Goal: Task Accomplishment & Management: Use online tool/utility

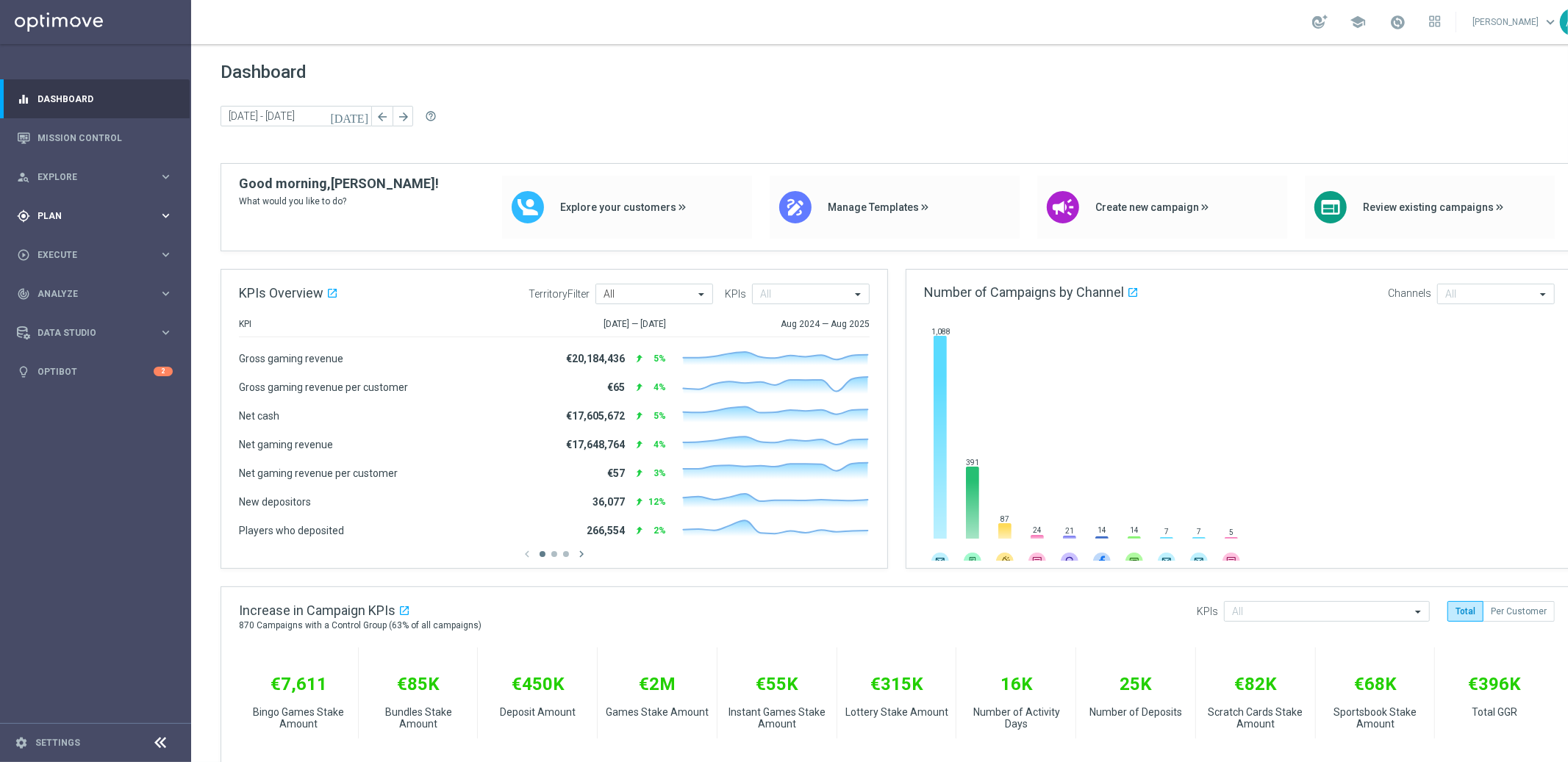
click at [92, 219] on span "Plan" at bounding box center [98, 216] width 121 height 9
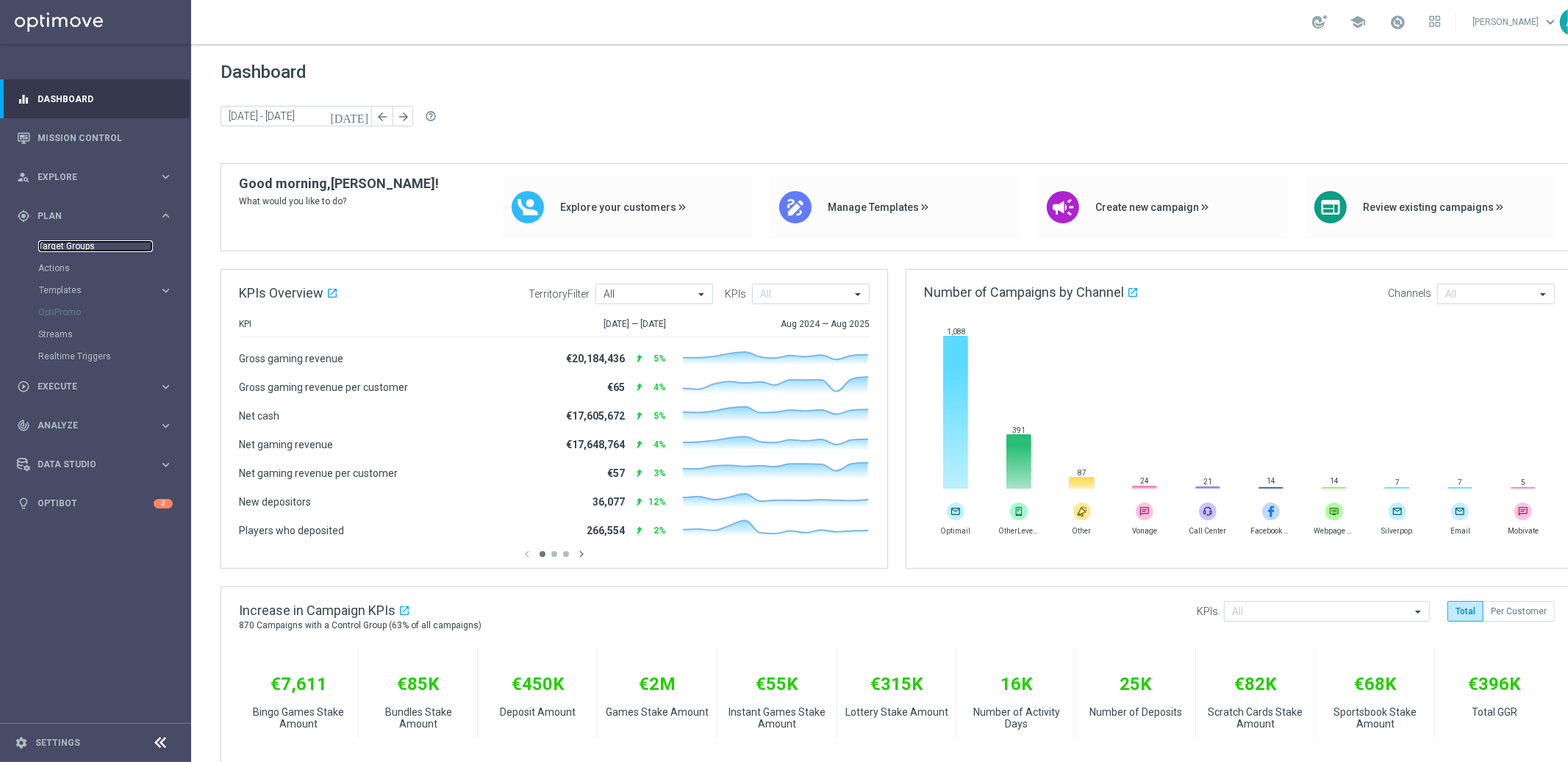
click at [75, 247] on link "Target Groups" at bounding box center [95, 246] width 115 height 12
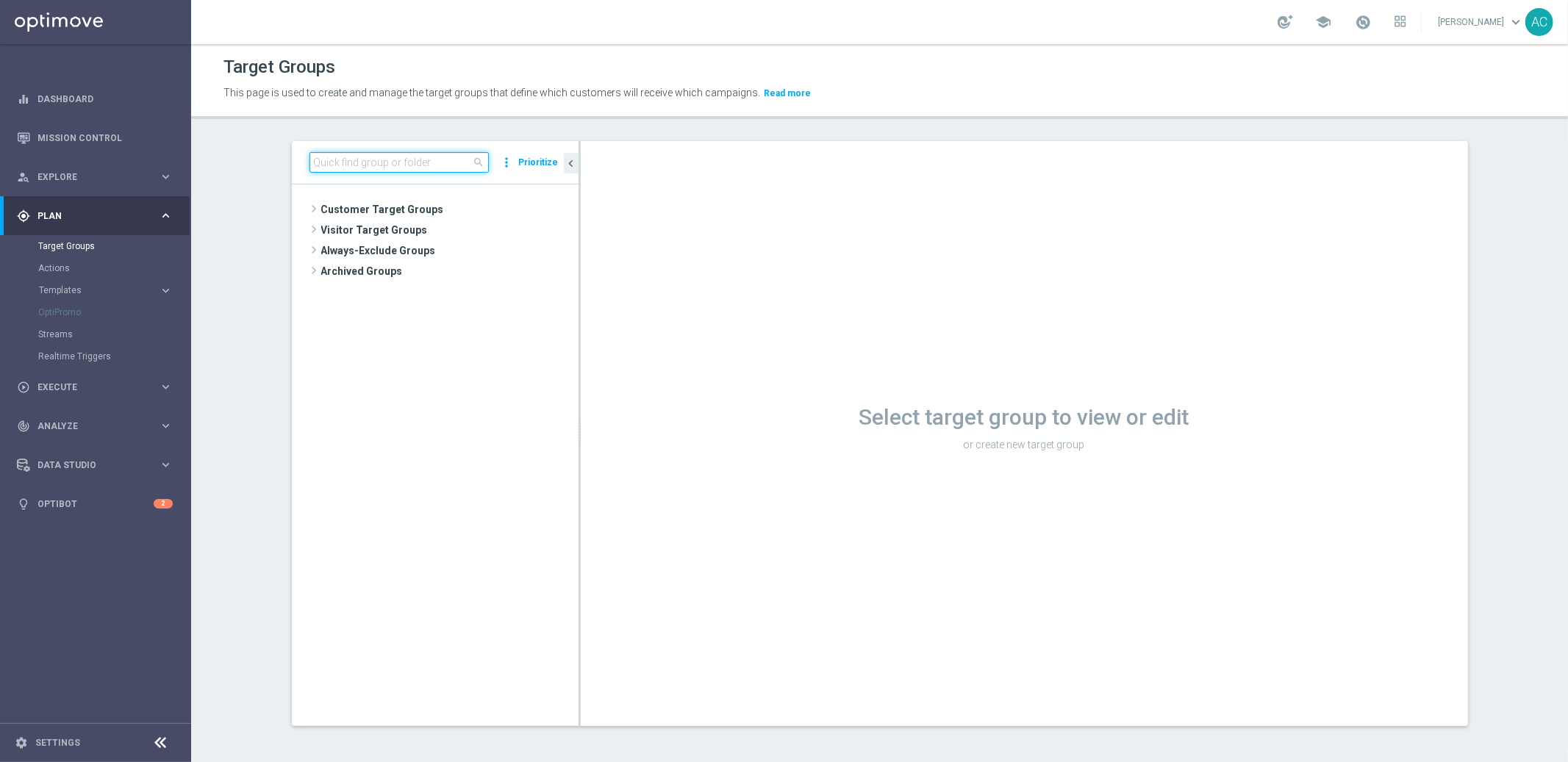
click at [385, 157] on input at bounding box center [400, 163] width 179 height 20
paste input "BR_LOT__LOTTOCASHBACK_WEBPUSH"
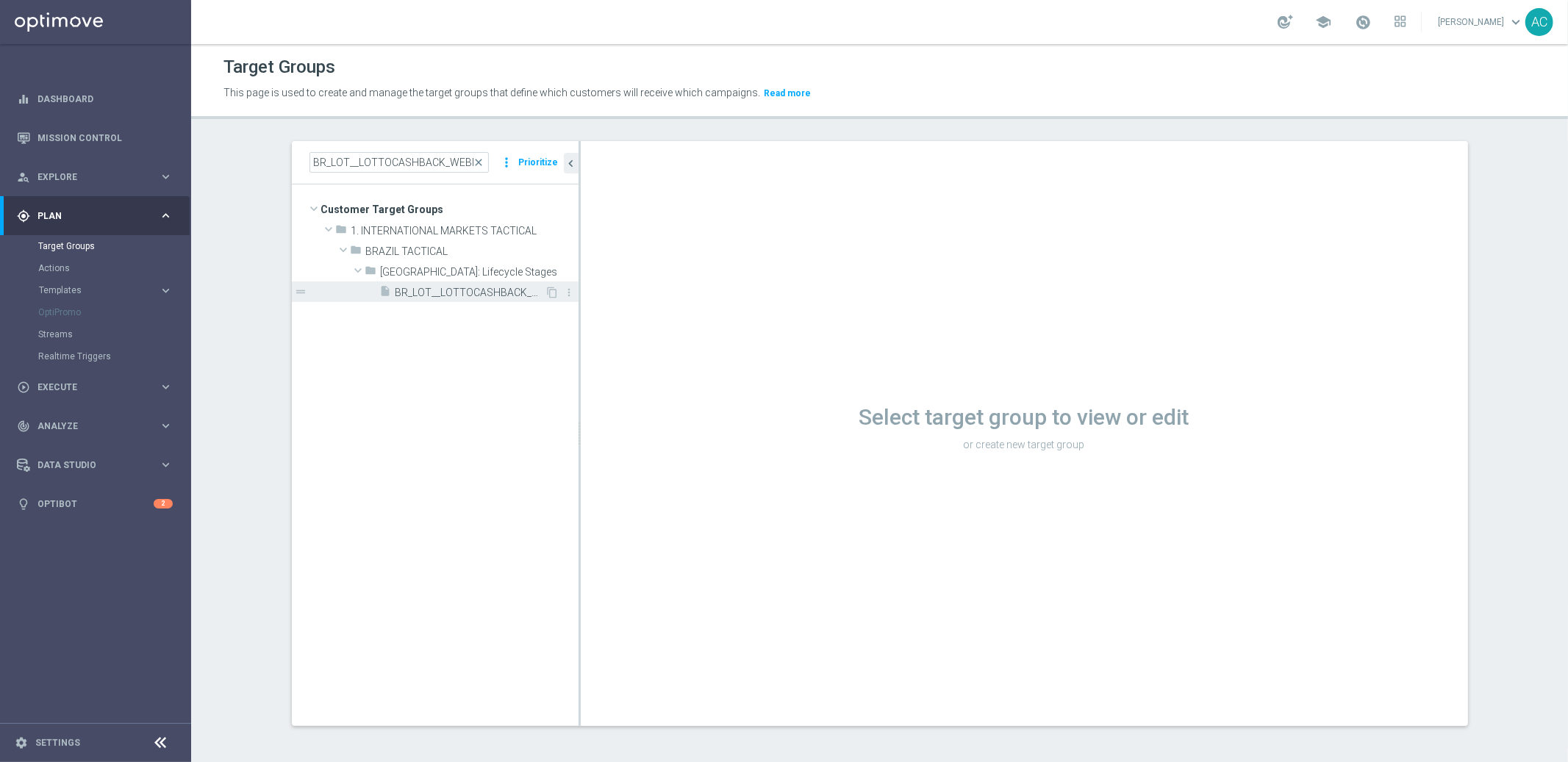
click at [429, 297] on span "BR_LOT__LOTTOCASHBACK_WEBPUSH" at bounding box center [471, 293] width 150 height 13
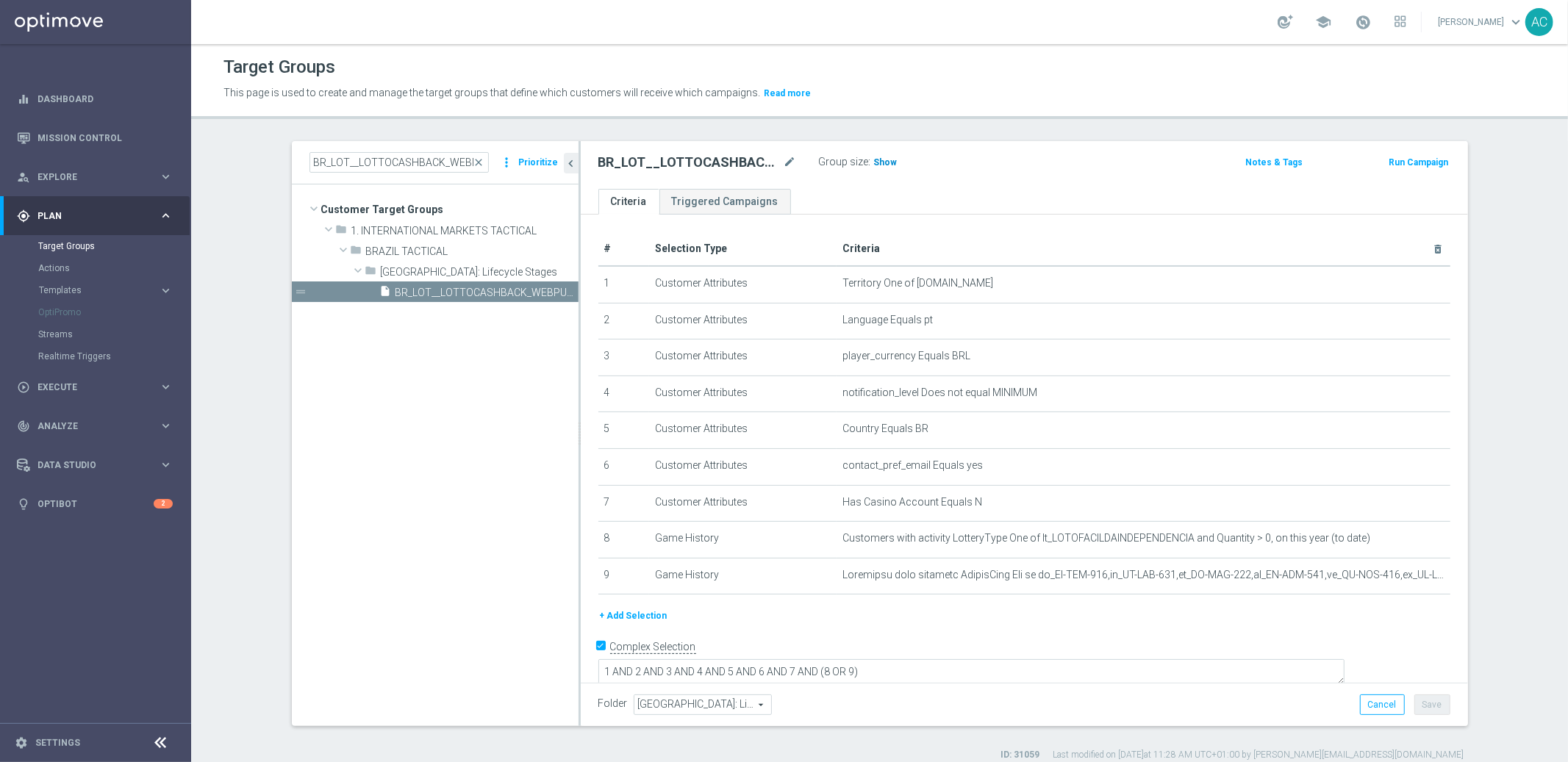
click at [874, 158] on span "Show" at bounding box center [885, 162] width 23 height 10
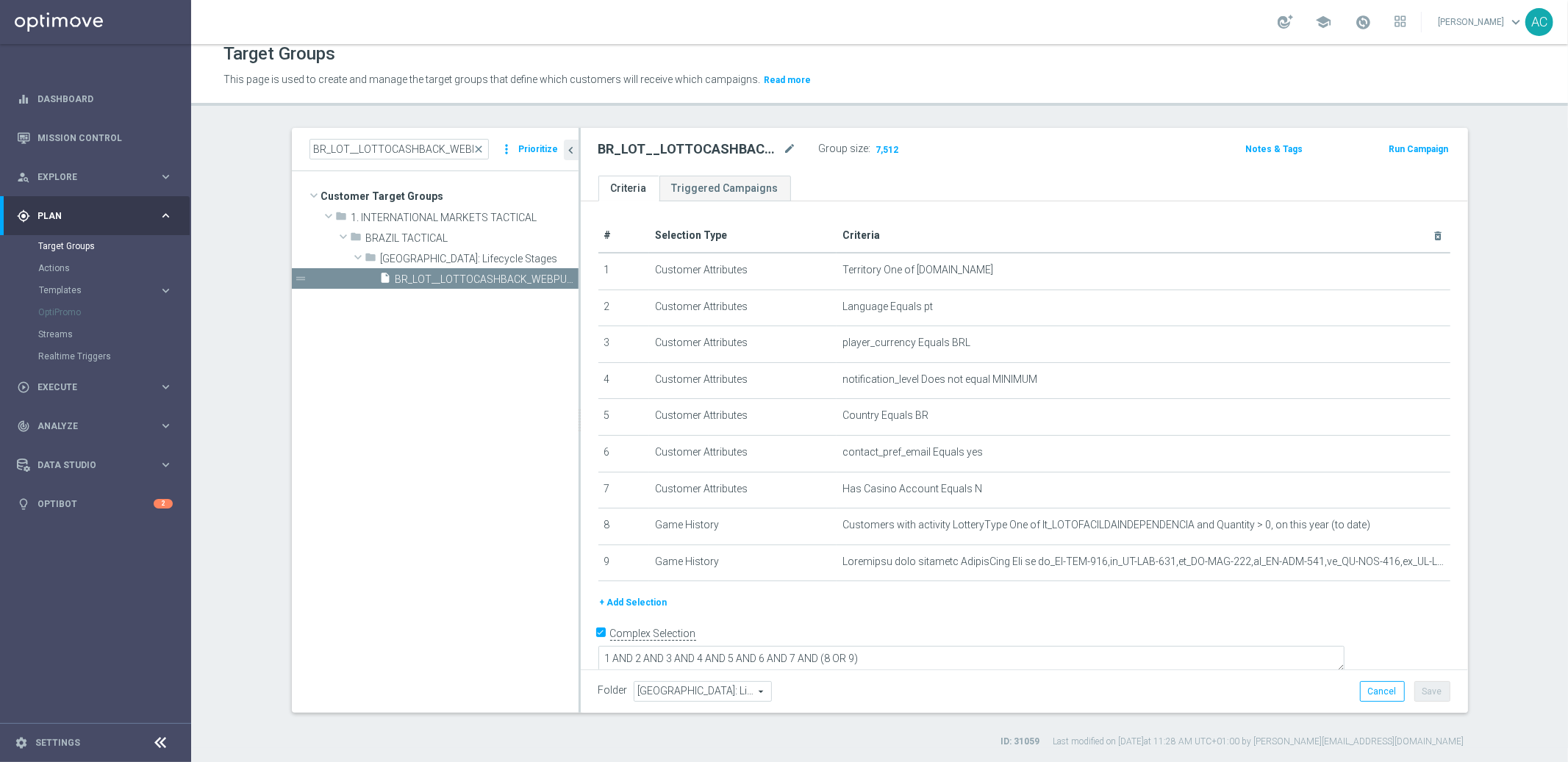
click at [929, 151] on div "Group size : 7,512" at bounding box center [892, 147] width 147 height 18
drag, startPoint x: 421, startPoint y: 145, endPoint x: 652, endPoint y: 166, distance: 232.0
click at [652, 166] on as-split "BR_LOT__LOTTOCASHBACK_WEBPUSH close more_vert Prioritize Customer Target Groups…" at bounding box center [879, 420] width 1176 height 585
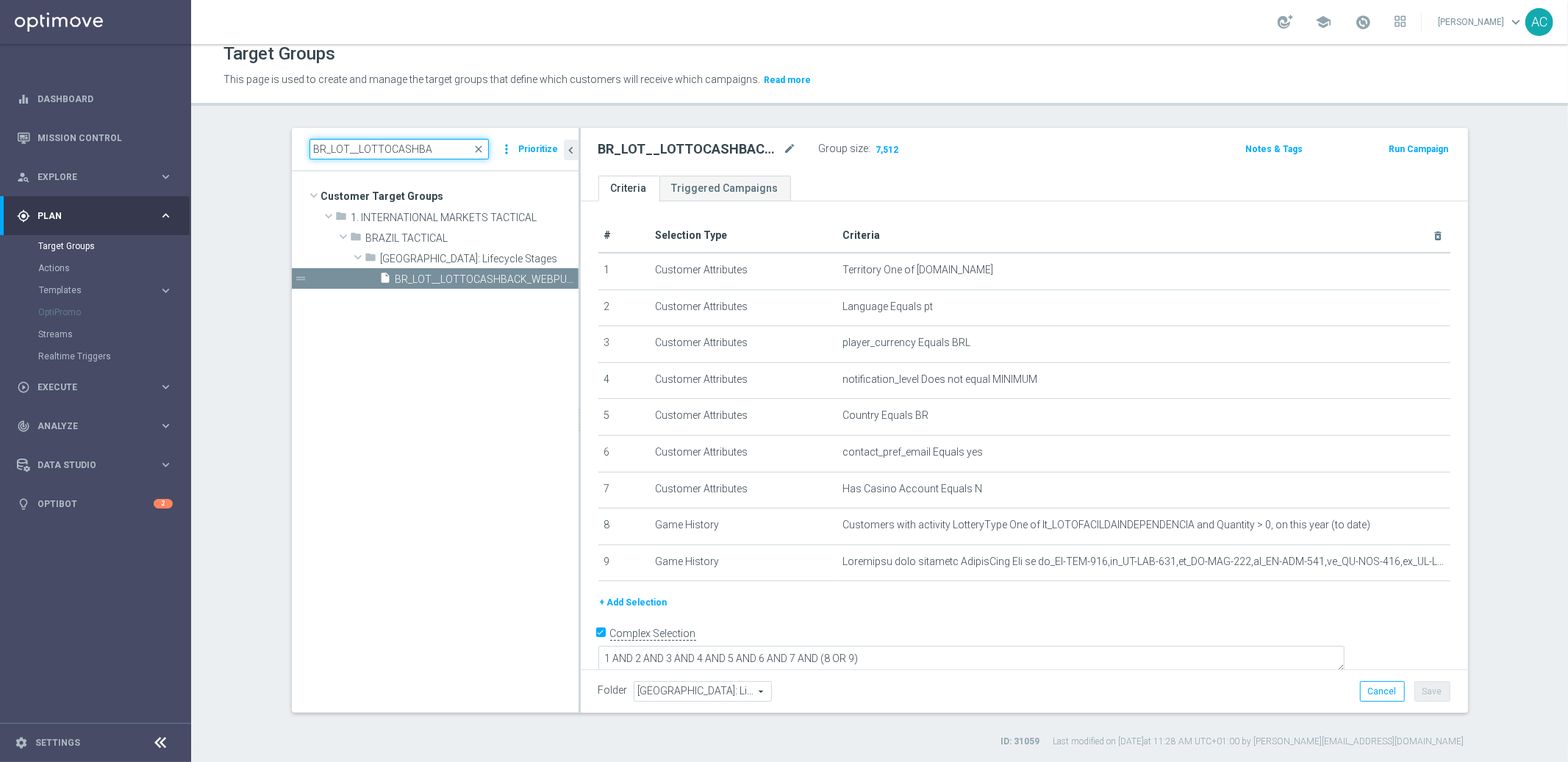
type input "BR_LOT__LOTTOCASHBA"
click at [521, 302] on span "BR_LOT__LOTTOCASHBACK_XSELL" at bounding box center [471, 301] width 150 height 13
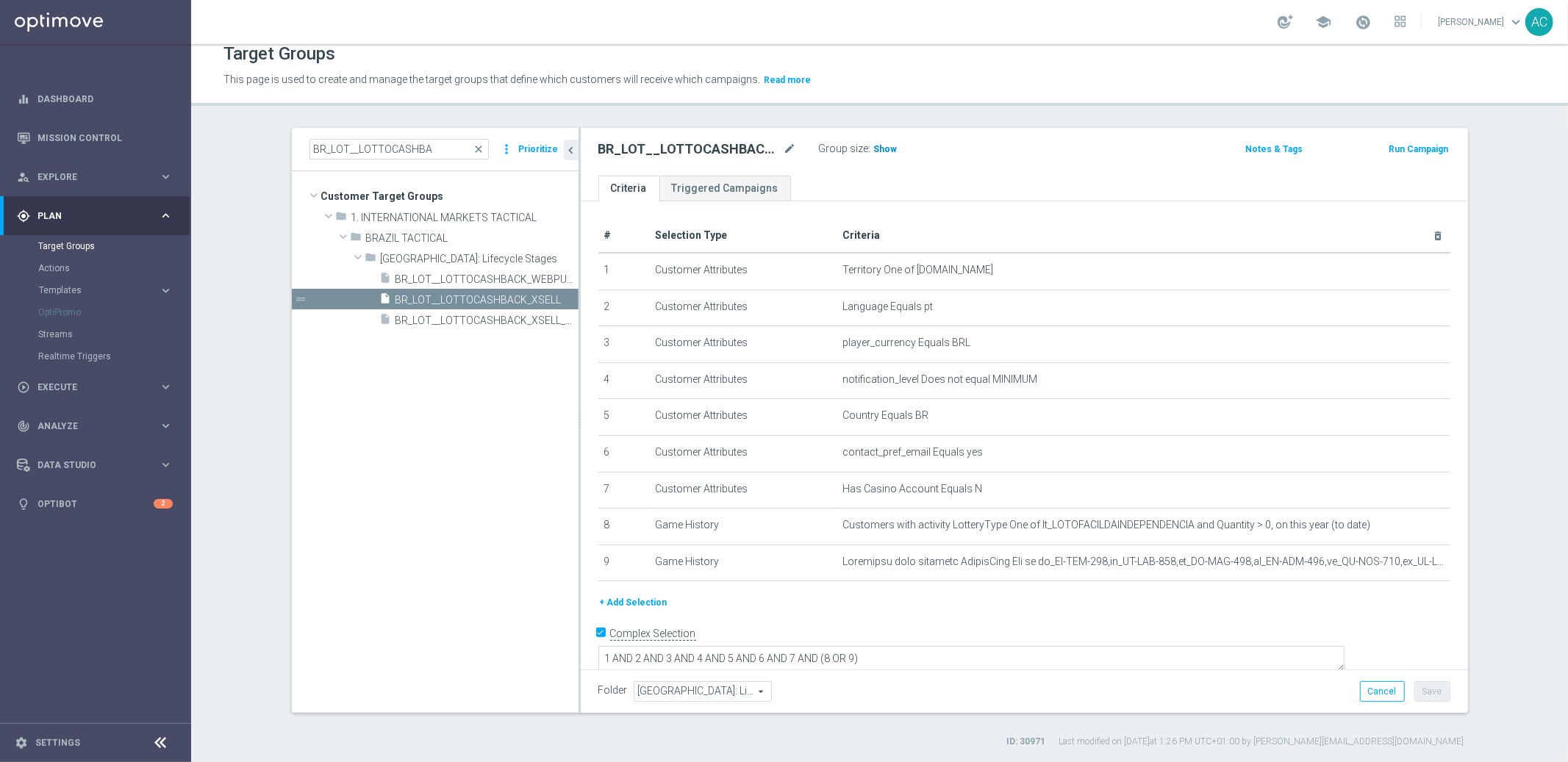
click at [876, 148] on span "Show" at bounding box center [885, 149] width 23 height 10
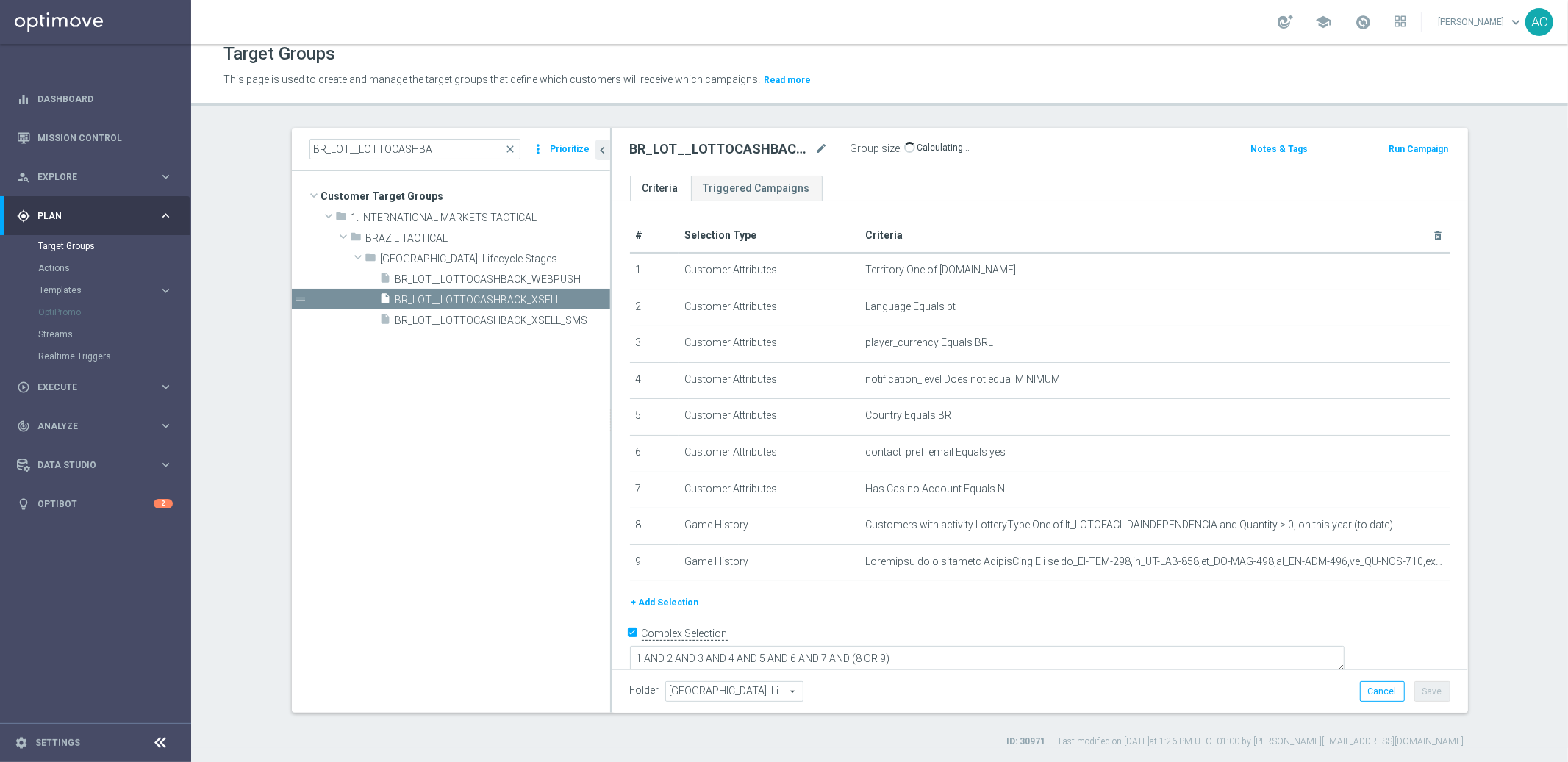
drag, startPoint x: 572, startPoint y: 338, endPoint x: 603, endPoint y: 342, distance: 31.3
click at [611, 342] on div at bounding box center [611, 420] width 2 height 585
click at [915, 152] on span "8,598" at bounding box center [920, 151] width 26 height 14
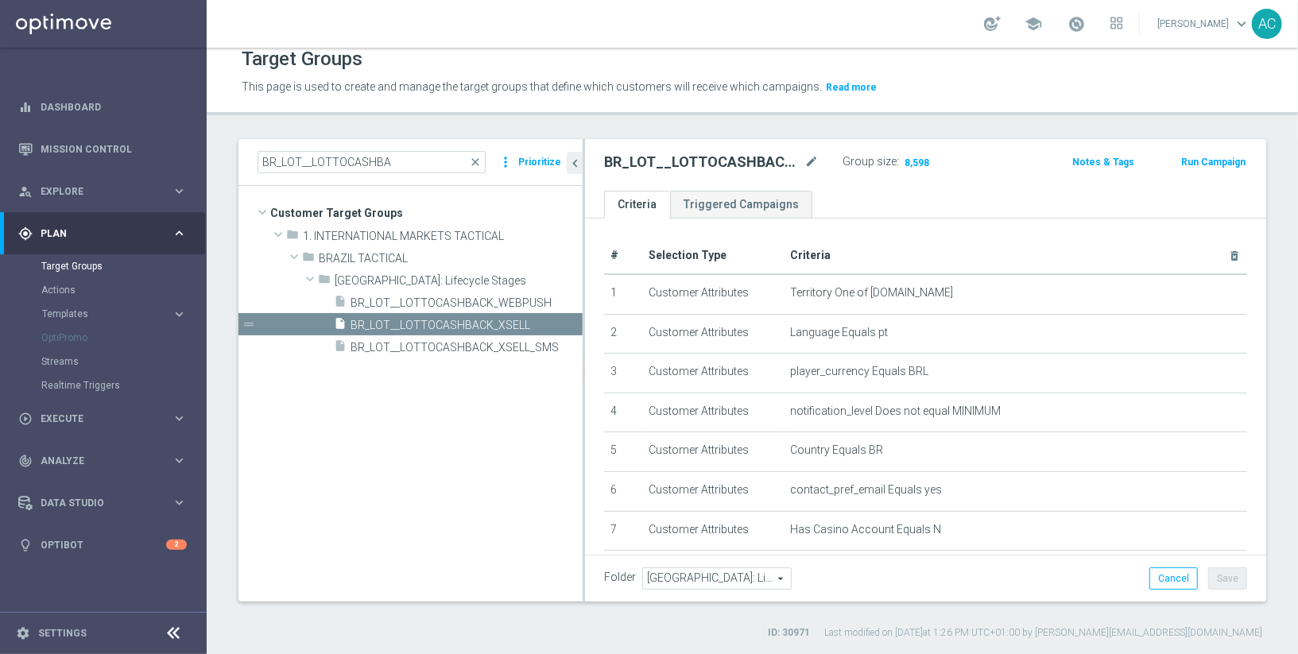
scroll to position [14, 0]
click at [81, 25] on link at bounding box center [103, 24] width 207 height 48
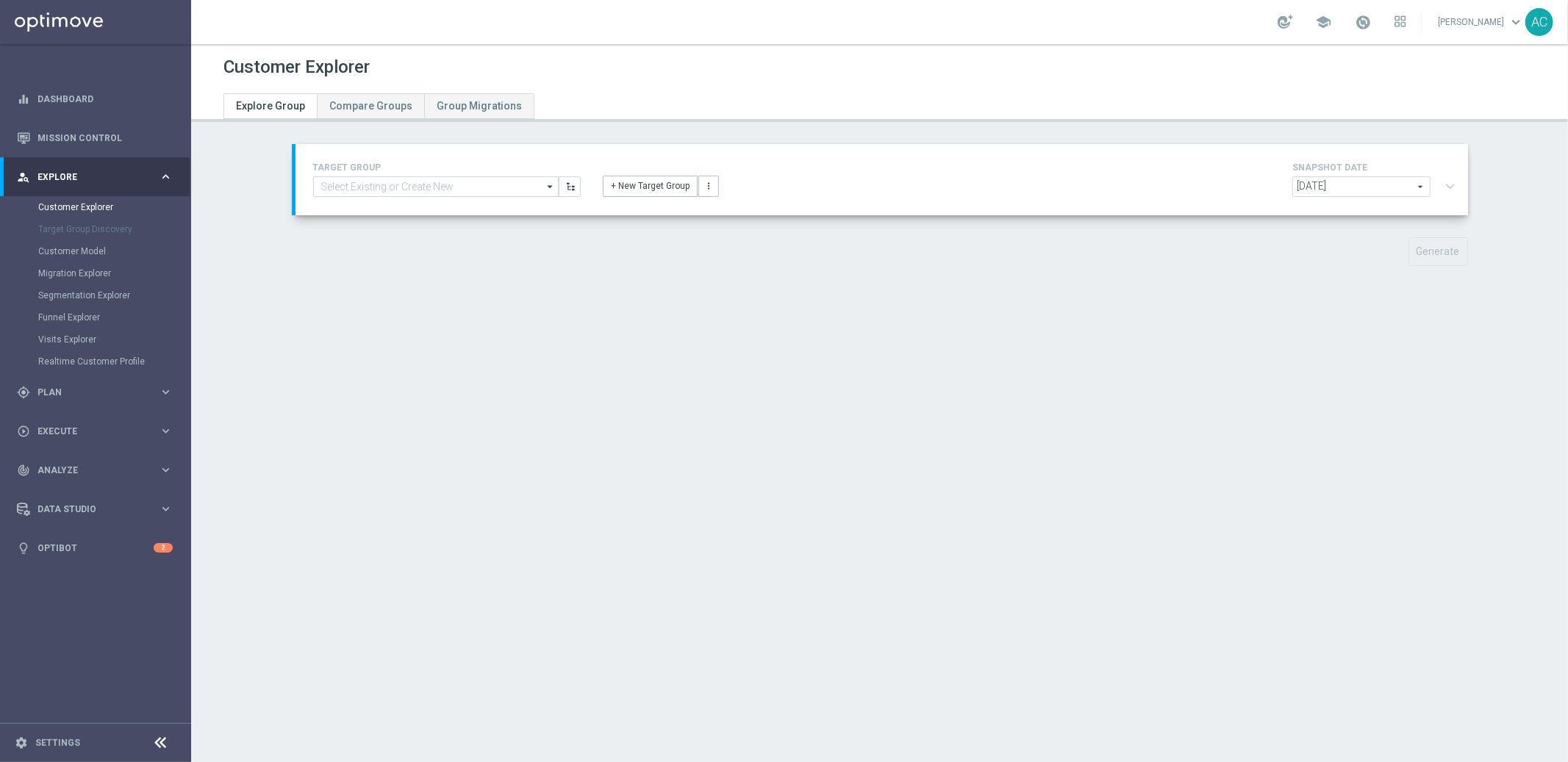
type input "BR_LOT__LOTTOCASHBACK_XSELL"
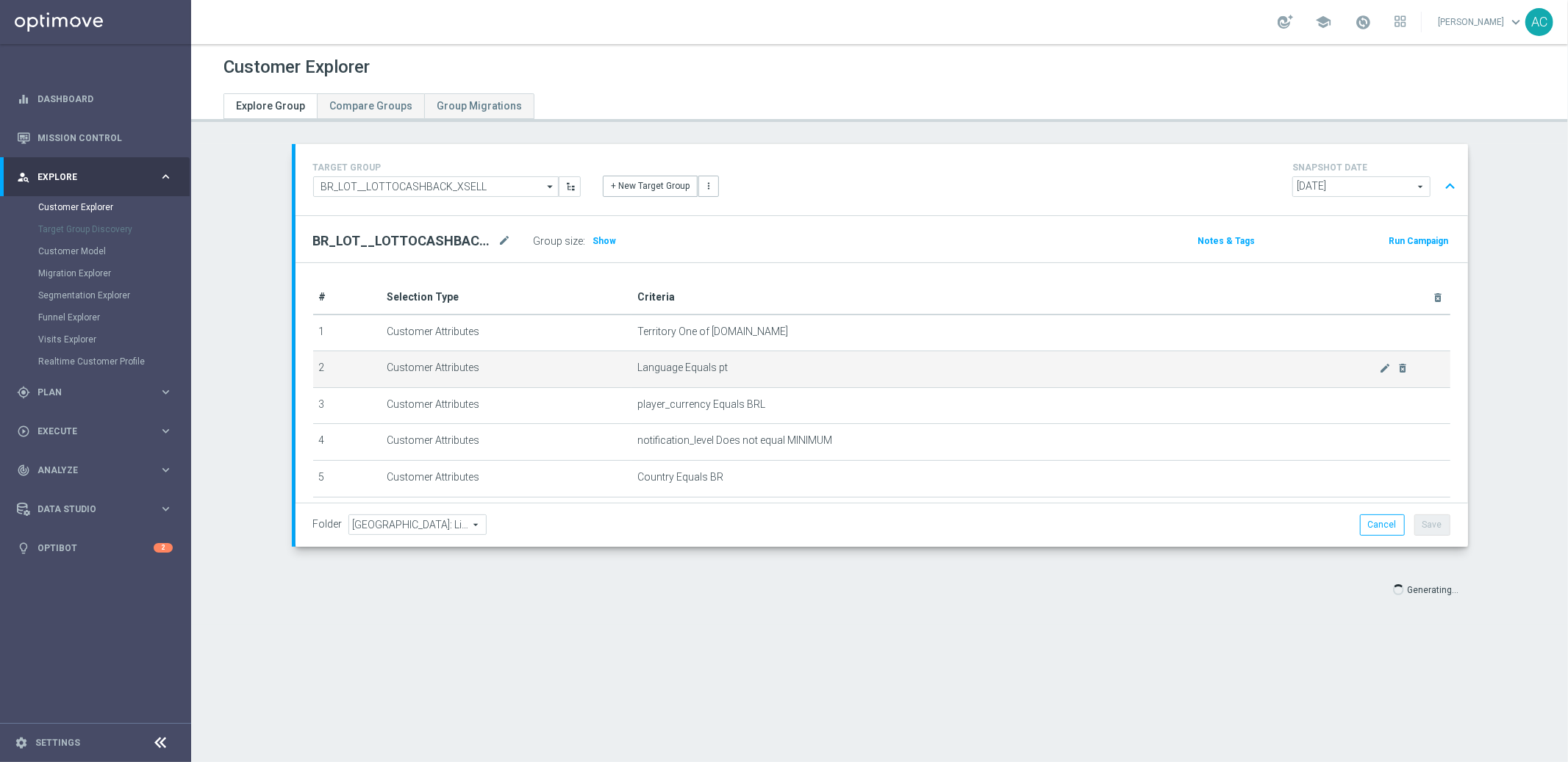
scroll to position [220, 0]
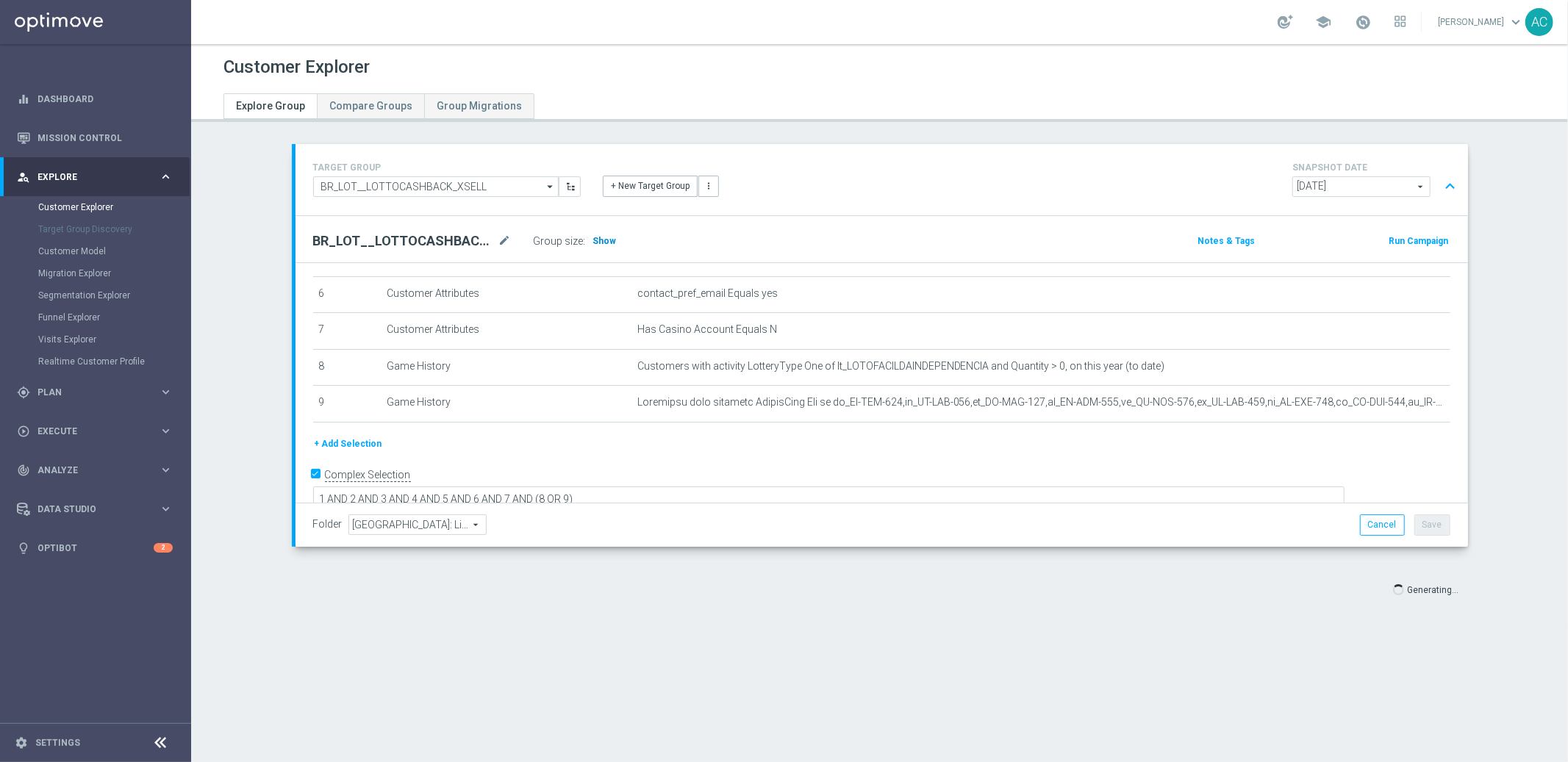
click at [601, 240] on span "Show" at bounding box center [604, 240] width 23 height 10
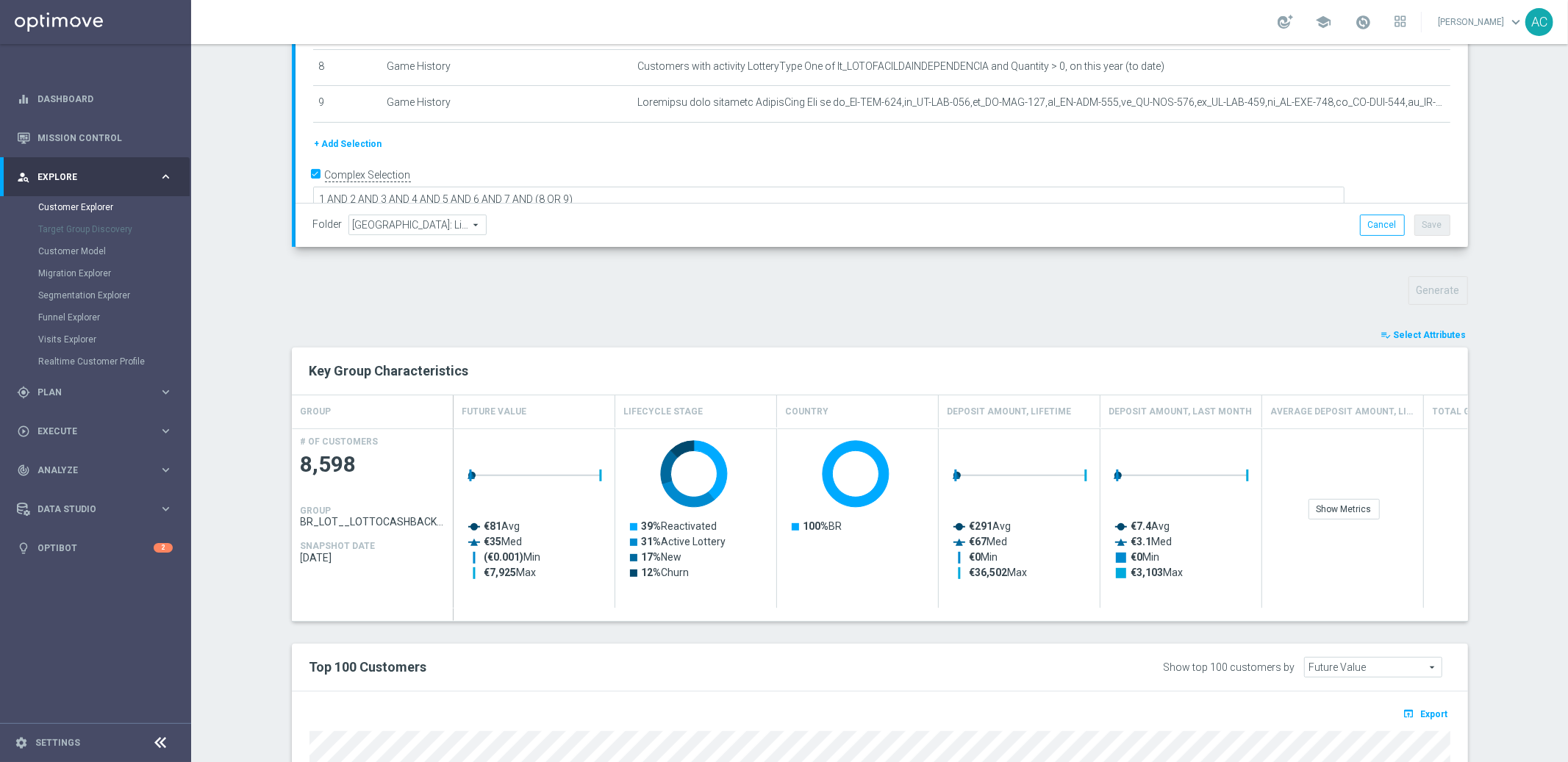
scroll to position [623, 0]
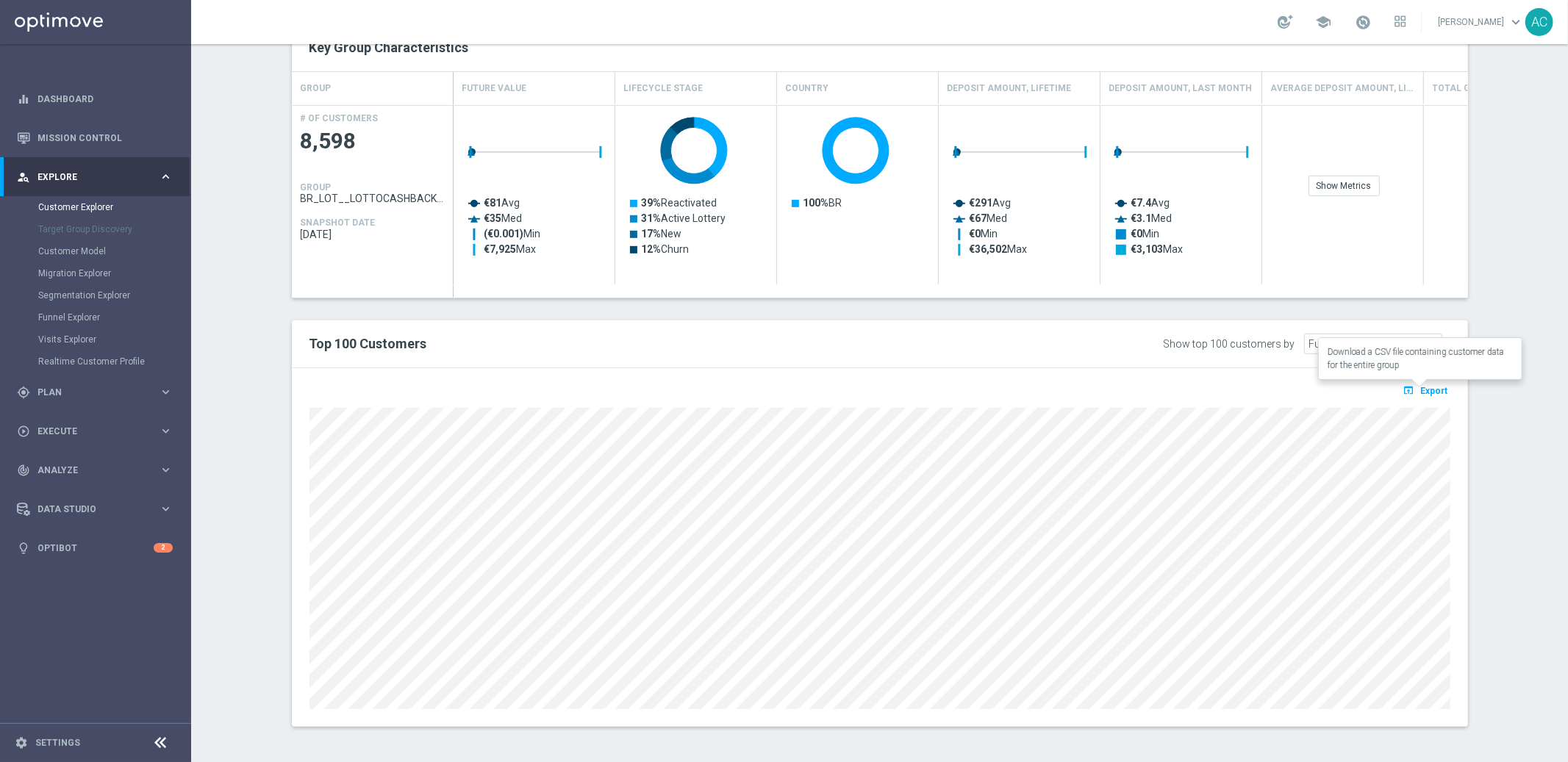
click at [1431, 390] on span "Export" at bounding box center [1434, 390] width 27 height 10
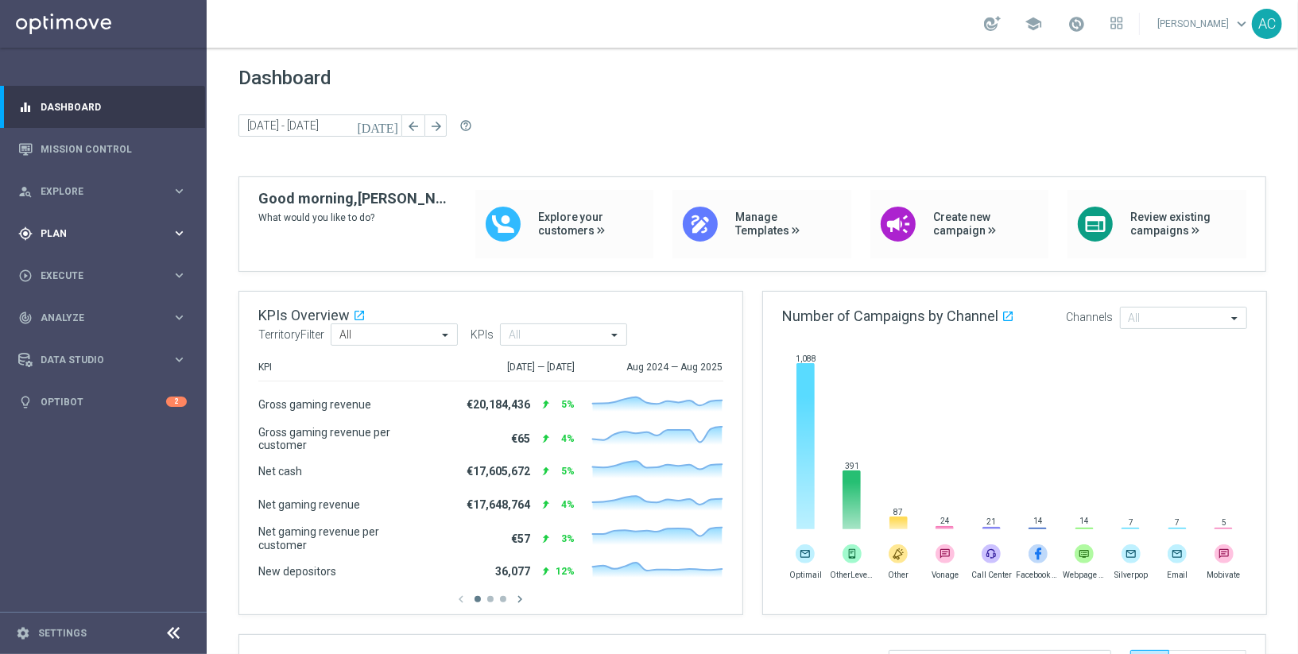
click at [96, 234] on span "Plan" at bounding box center [106, 234] width 131 height 10
click at [79, 312] on span "Templates" at bounding box center [99, 314] width 114 height 10
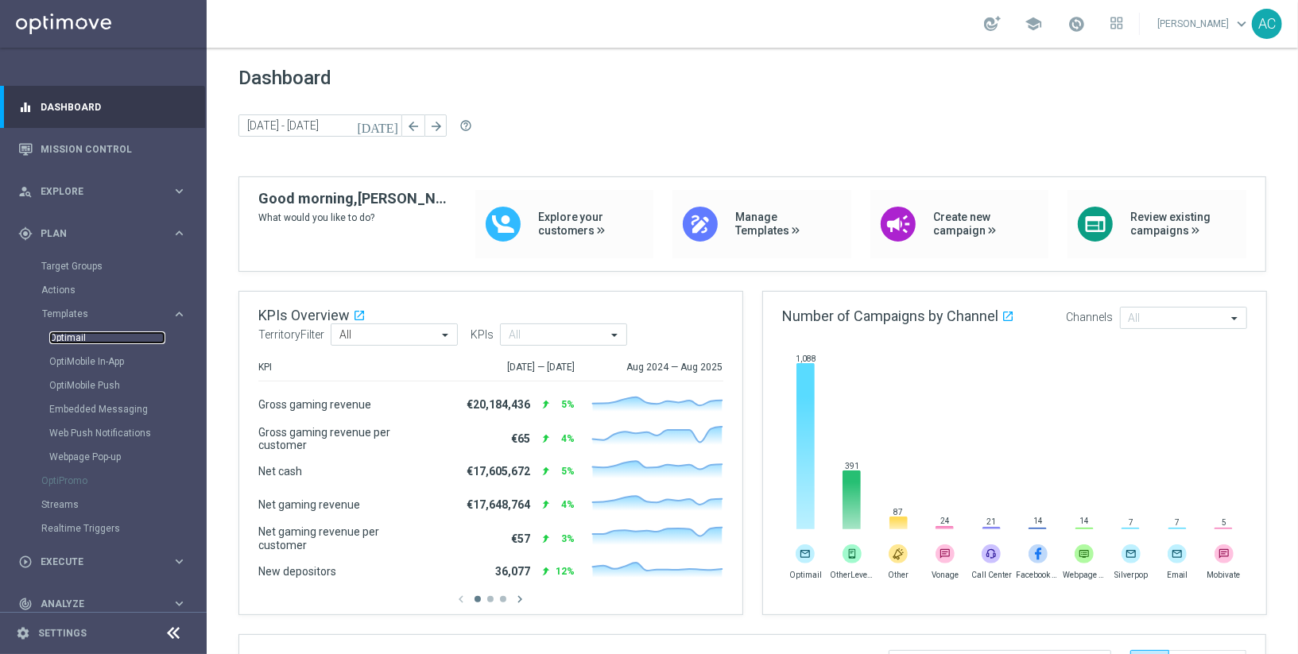
click at [79, 340] on link "Optimail" at bounding box center [107, 337] width 116 height 13
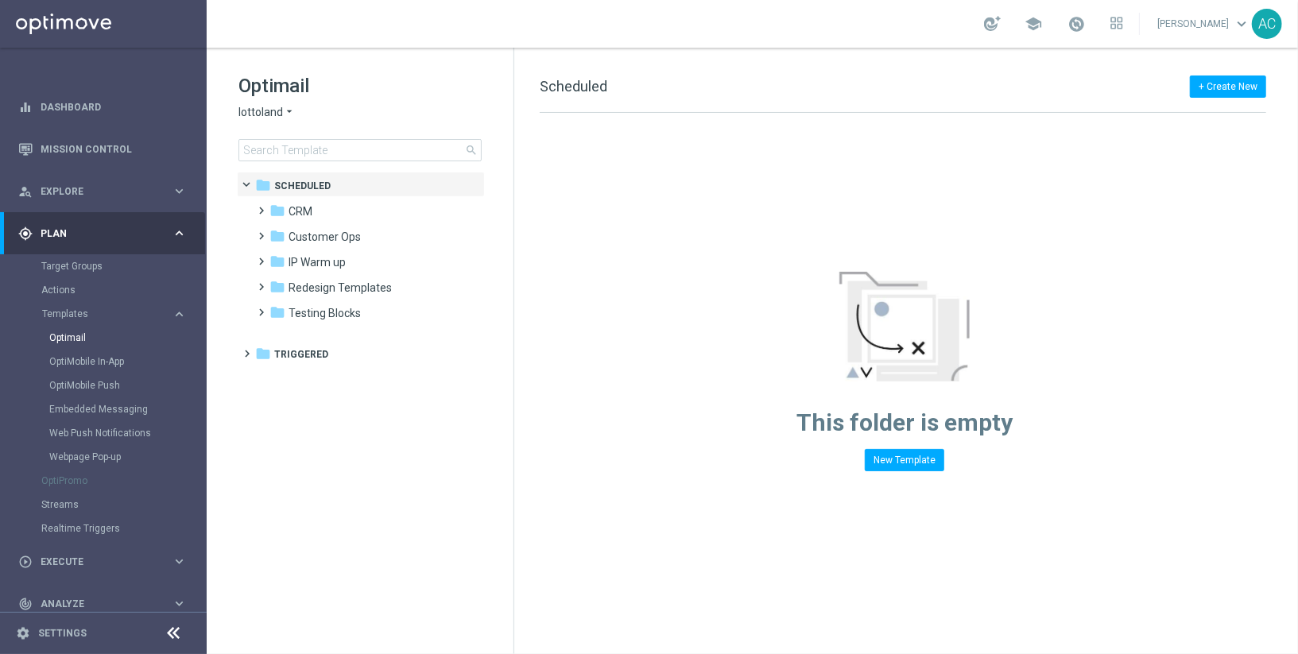
click at [276, 111] on span "lottoland" at bounding box center [260, 112] width 45 height 15
click at [329, 211] on div "Lottoland.bet.br" at bounding box center [298, 206] width 119 height 19
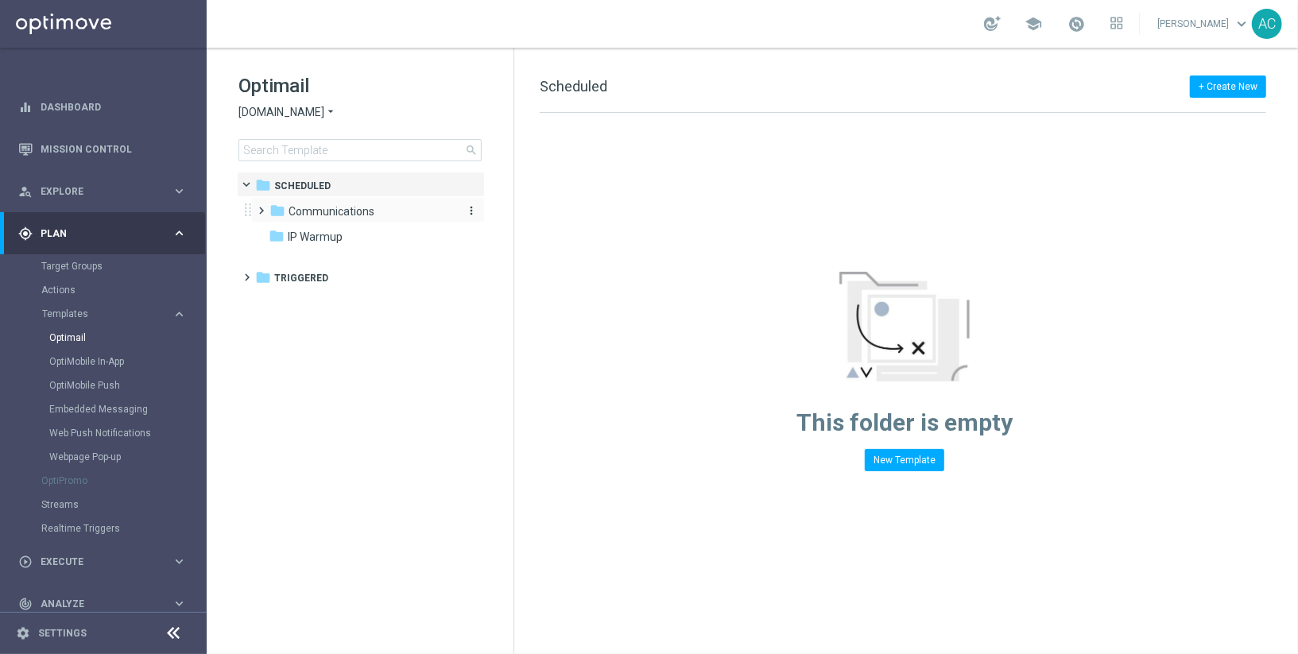
click at [311, 211] on span "Communications" at bounding box center [331, 211] width 86 height 14
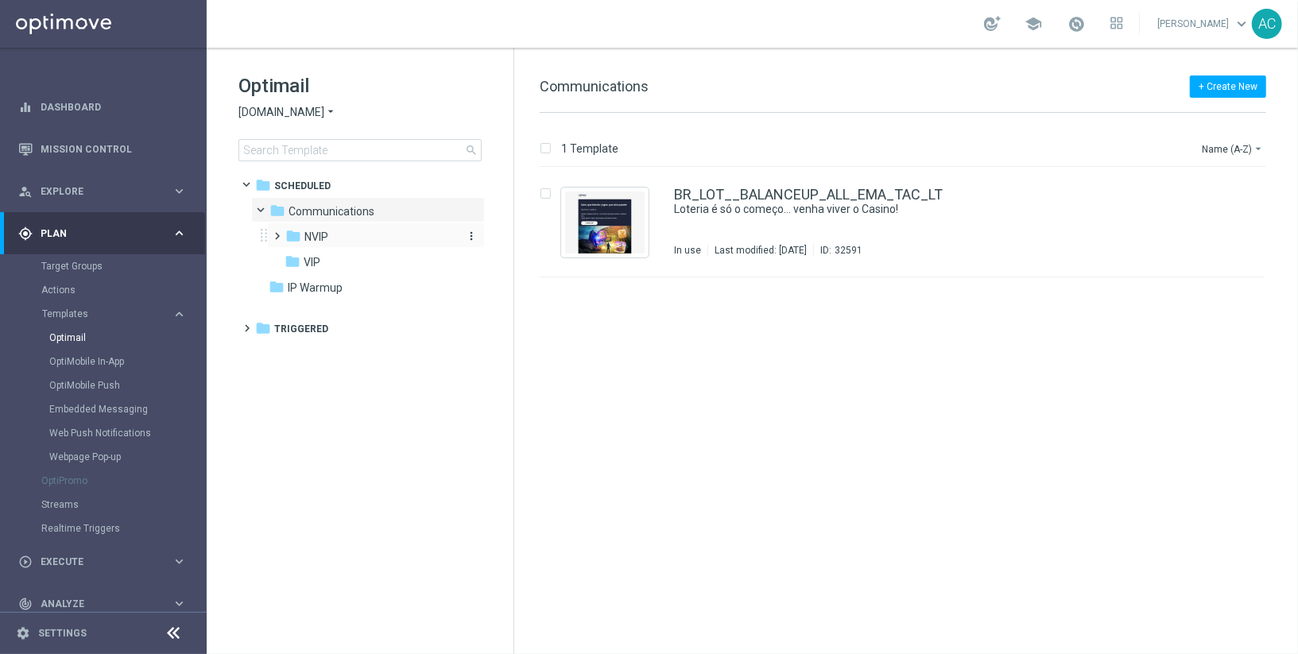
click at [320, 235] on span "NVIP" at bounding box center [316, 237] width 24 height 14
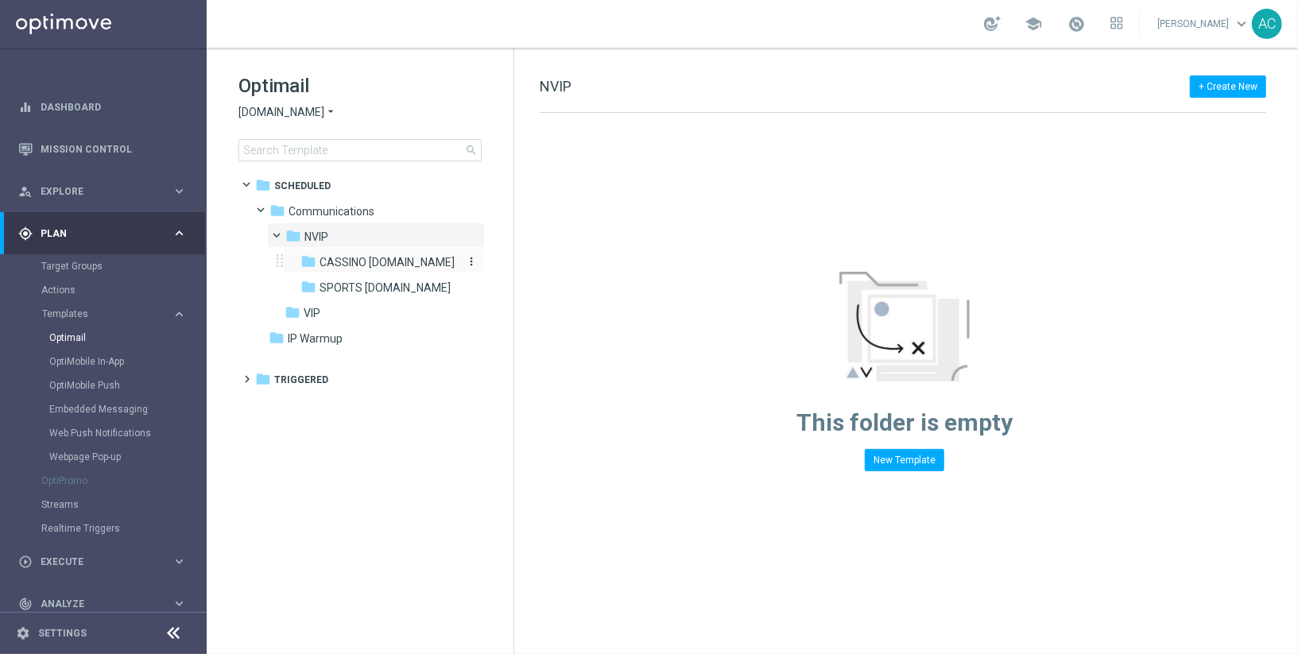
click at [380, 263] on span "CASSINO bet.br" at bounding box center [386, 262] width 135 height 14
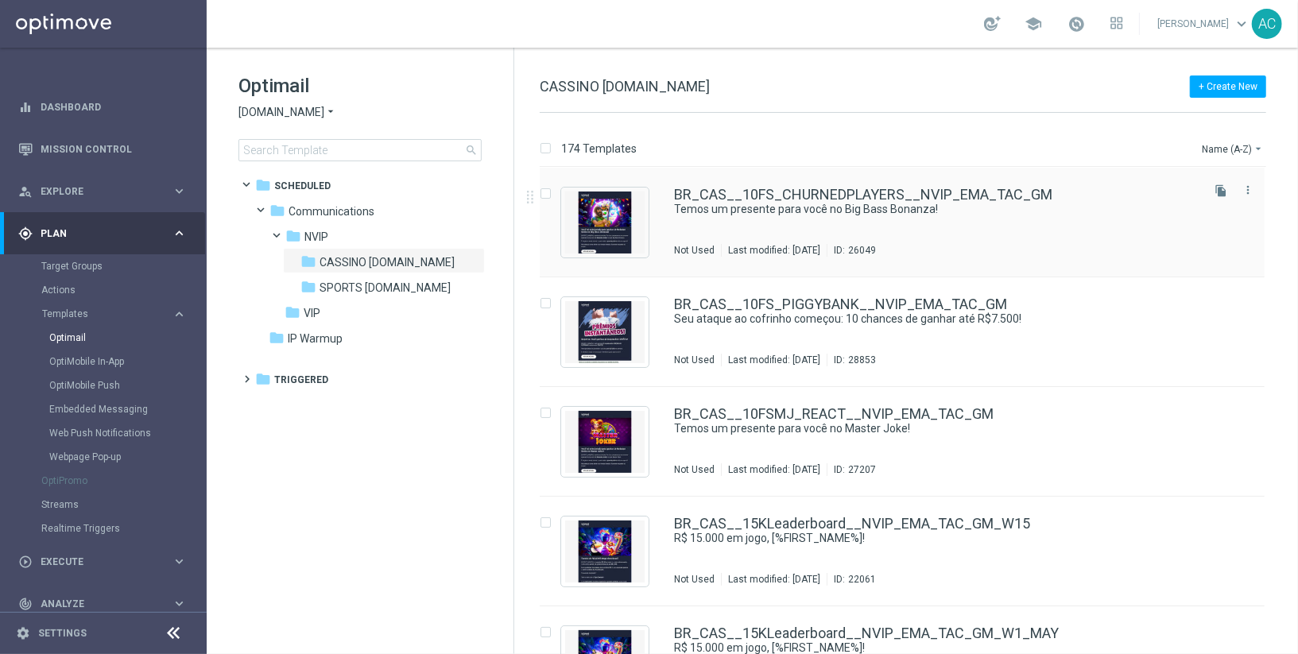
click at [747, 223] on div "BR_CAS__10FS_CHURNEDPLAYERS__NVIP_EMA_TAC_GM Temos um presente para você no Big…" at bounding box center [936, 222] width 524 height 69
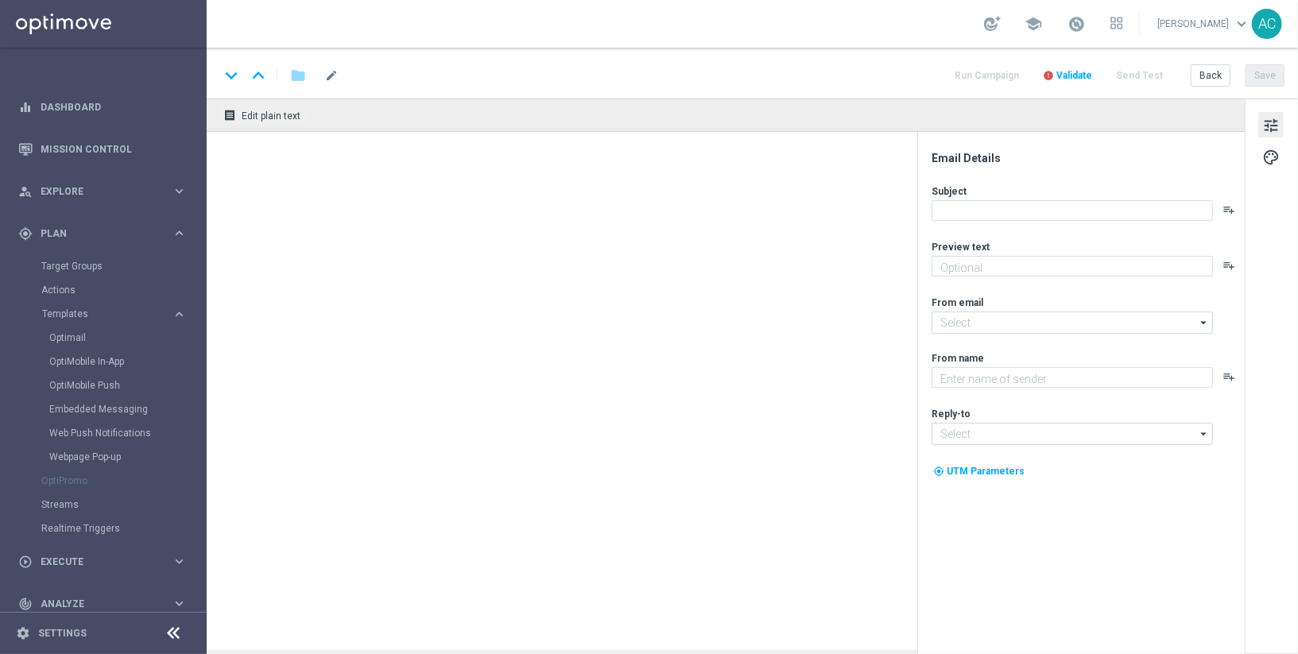
type textarea "10 Rodadas Grátis te esperam – sem depósito, é só jogar!"
type input "mail@crm.lottoland.bet.br"
type textarea "Lottoland"
type input "contato@lottoland.bet.br"
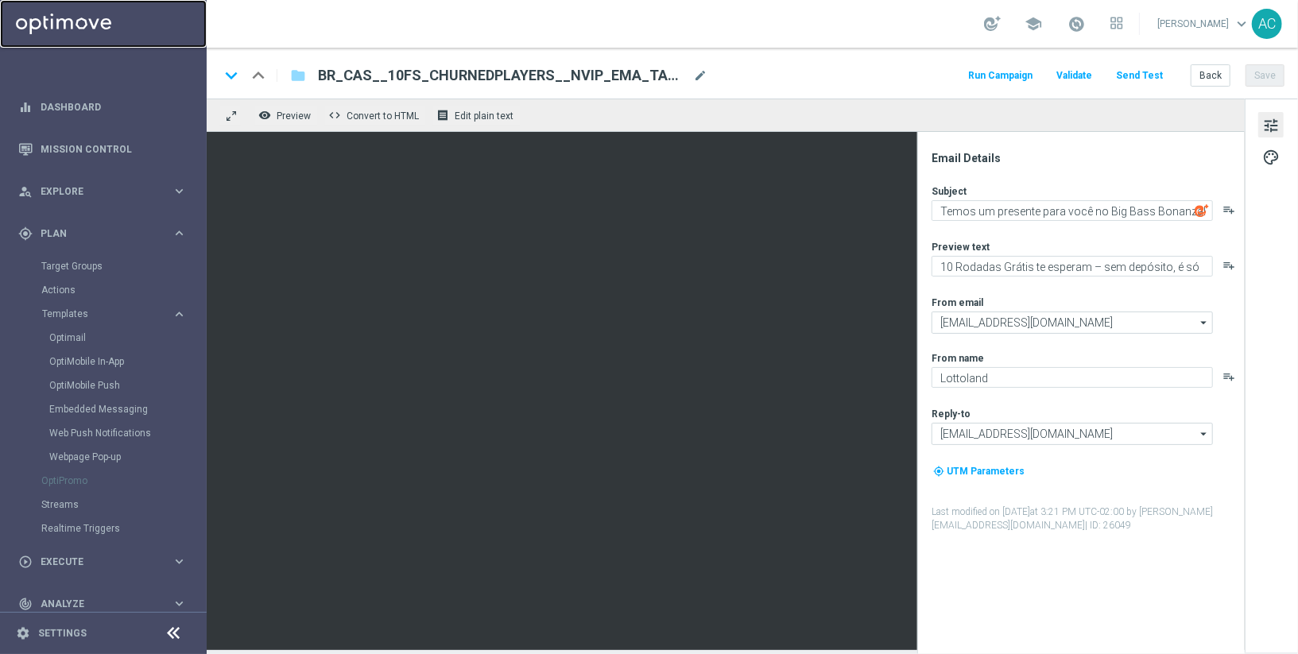
click at [64, 20] on link at bounding box center [103, 24] width 207 height 48
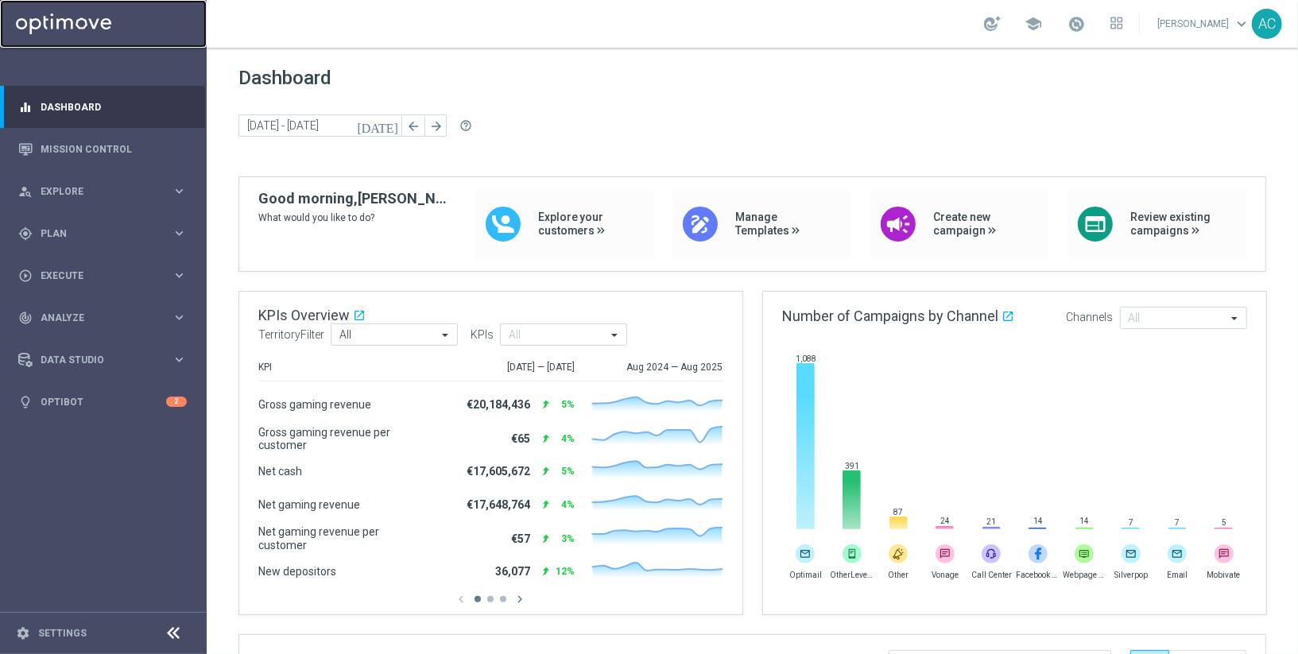
click at [79, 28] on link at bounding box center [103, 24] width 207 height 48
click at [92, 145] on link "Mission Control" at bounding box center [114, 149] width 146 height 42
